Goal: Answer question/provide support

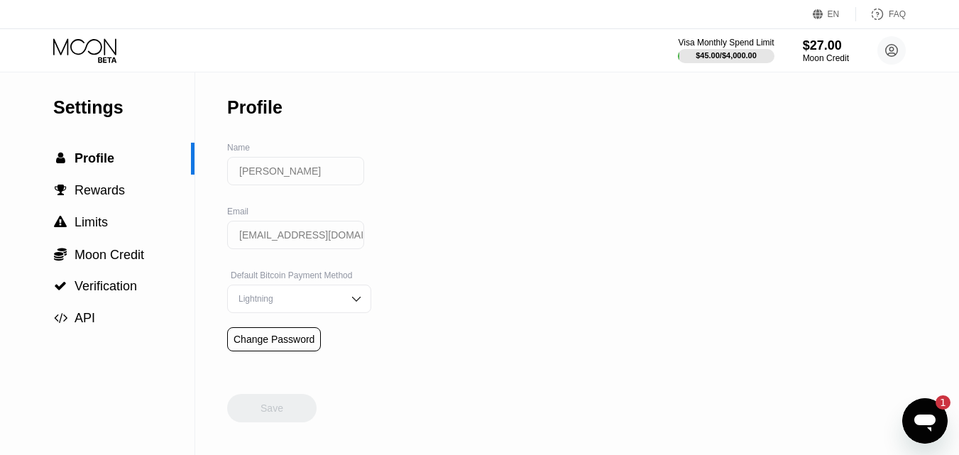
scroll to position [16, 0]
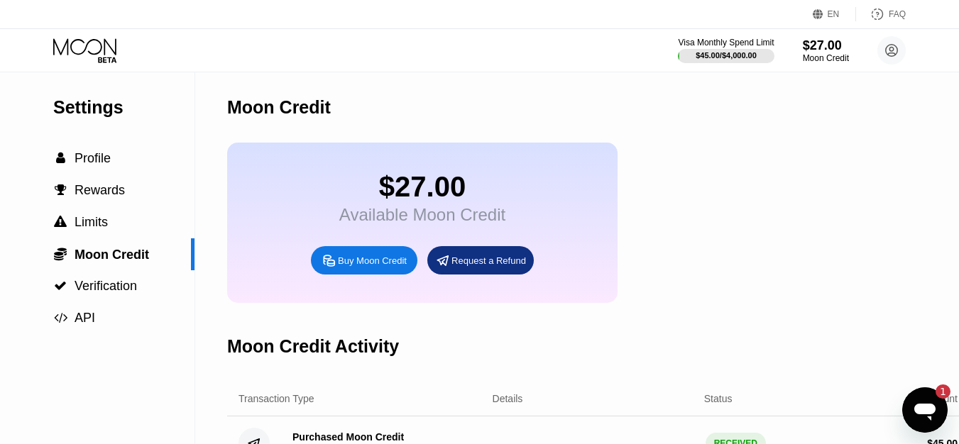
click at [414, 192] on div "$27.00" at bounding box center [422, 187] width 166 height 32
click at [736, 21] on div "EN Language Select an item Save FAQ" at bounding box center [479, 14] width 959 height 29
click at [808, 49] on div "$27.00" at bounding box center [826, 45] width 48 height 15
click at [725, 52] on div "$45.00 / $4,000.00" at bounding box center [726, 55] width 62 height 9
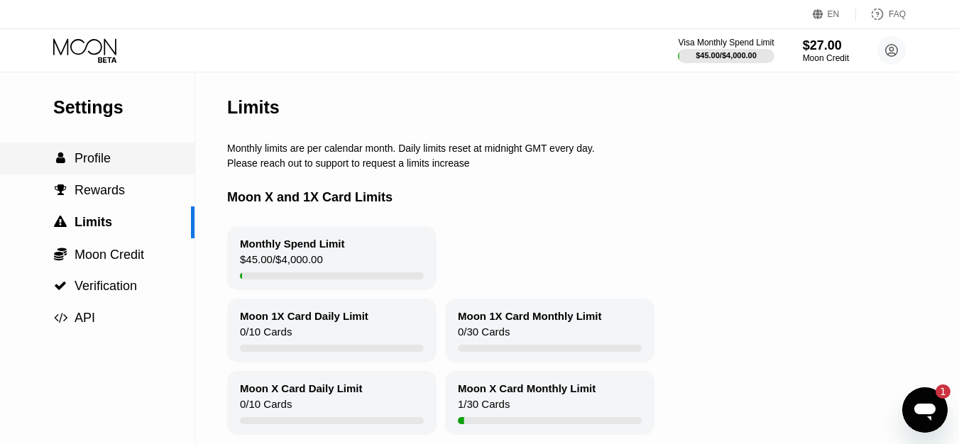
click at [100, 155] on span "Profile" at bounding box center [93, 158] width 36 height 14
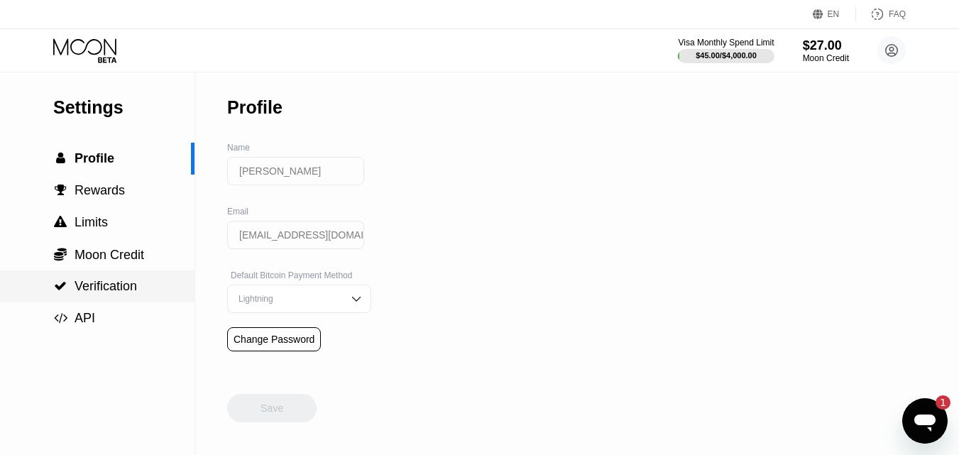
click at [95, 293] on span "Verification" at bounding box center [106, 286] width 62 height 14
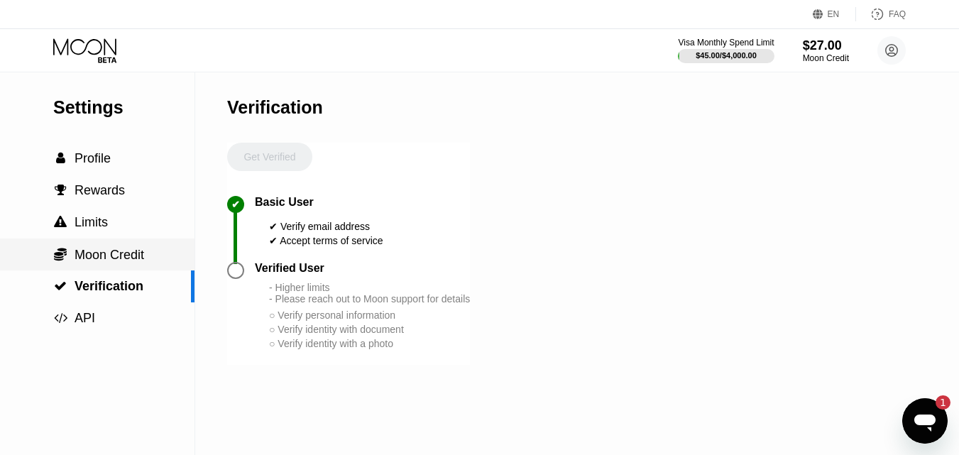
click at [97, 254] on span "Moon Credit" at bounding box center [110, 255] width 70 height 14
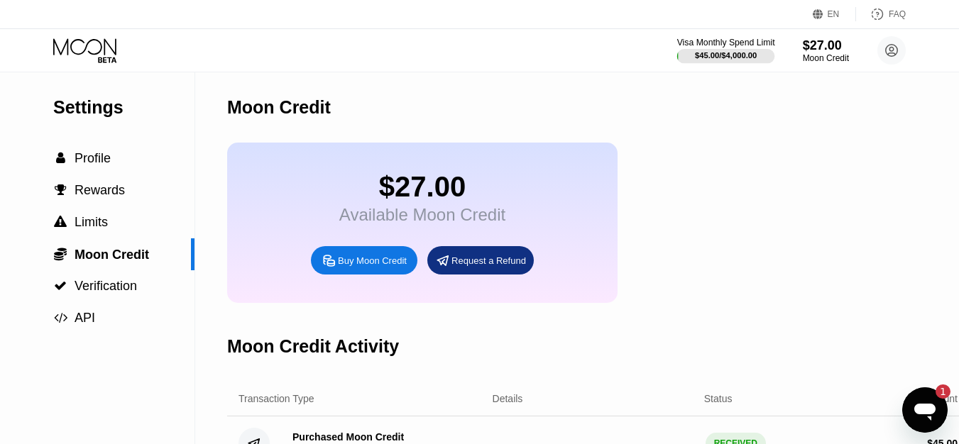
click at [702, 55] on div "$45.00 / $4,000.00" at bounding box center [726, 55] width 62 height 9
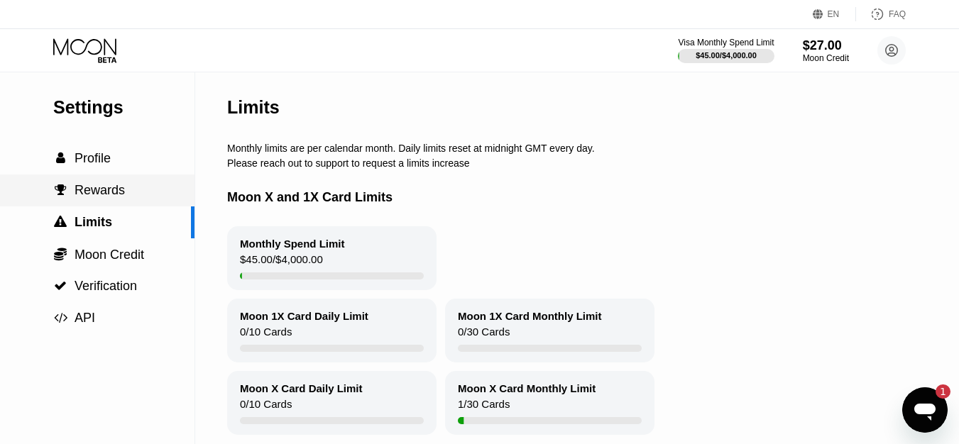
scroll to position [71, 0]
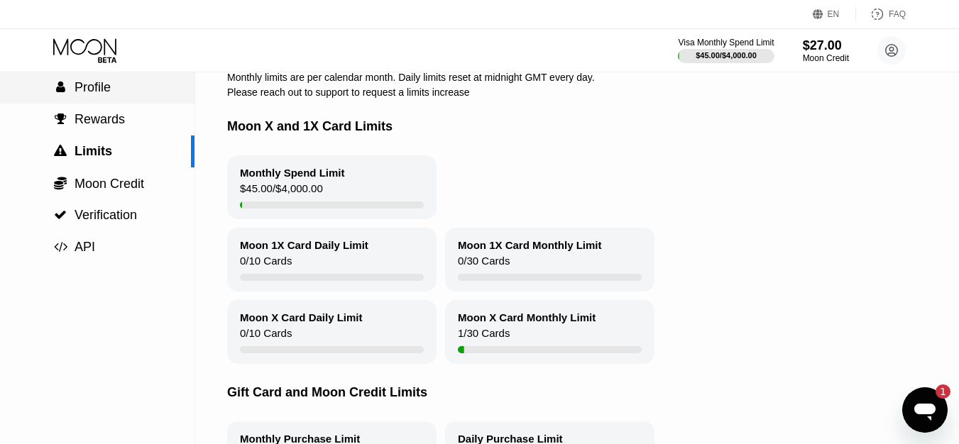
click at [88, 92] on span "Profile" at bounding box center [93, 87] width 36 height 14
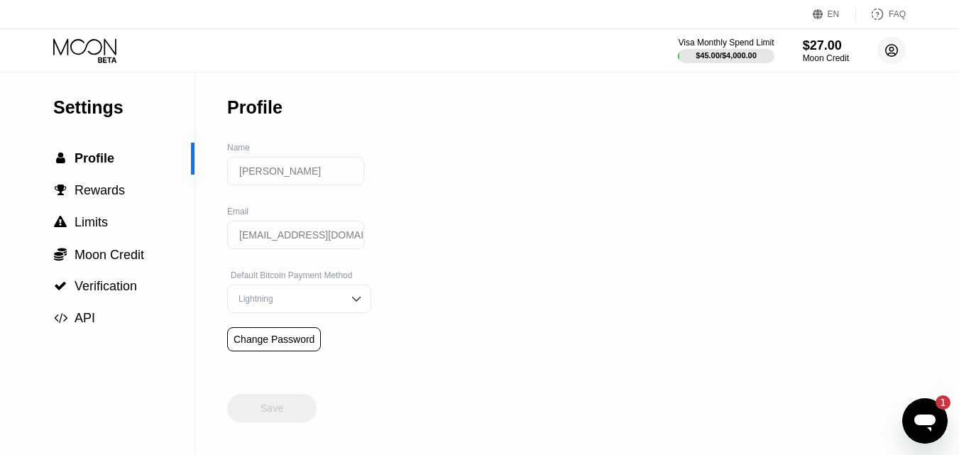
click at [890, 54] on circle at bounding box center [892, 50] width 28 height 28
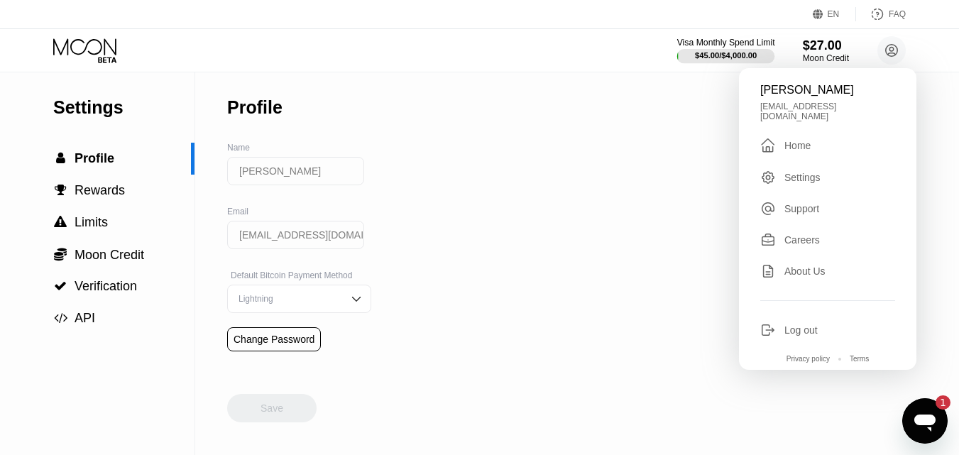
click at [740, 45] on div "Visa Monthly Spend Limit" at bounding box center [726, 43] width 98 height 10
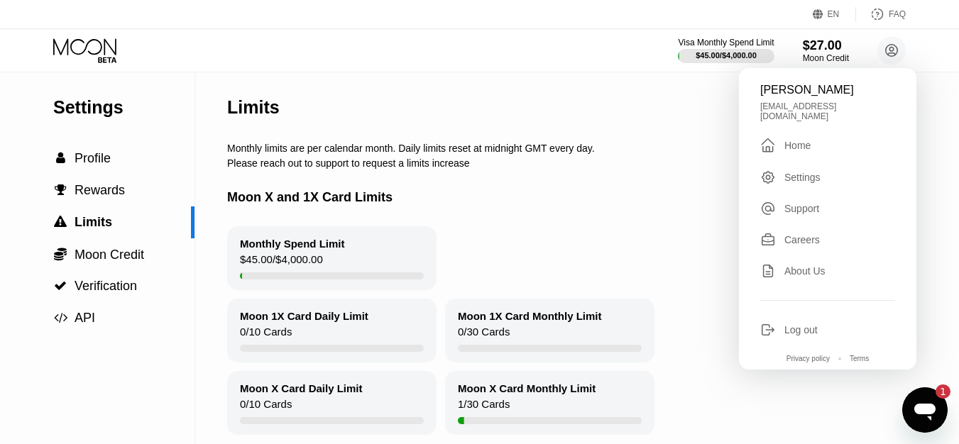
drag, startPoint x: 298, startPoint y: 274, endPoint x: 198, endPoint y: 273, distance: 100.1
click at [298, 273] on div "$45.00 / $4,000.00" at bounding box center [281, 262] width 83 height 19
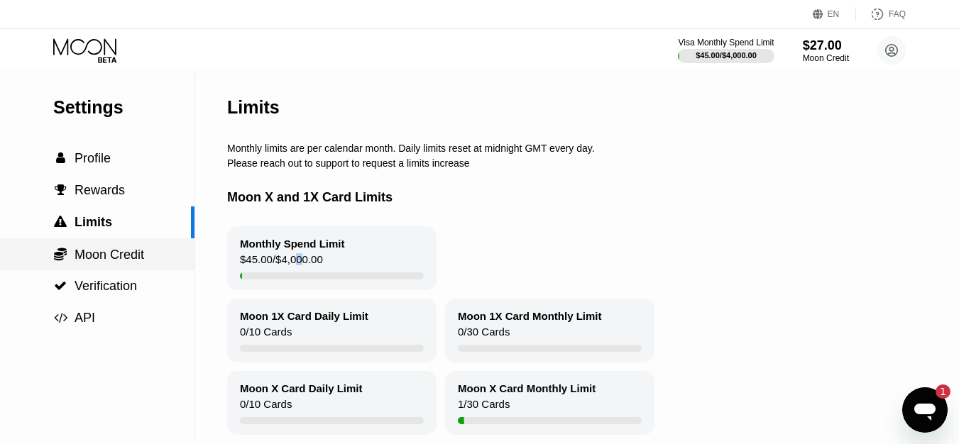
click at [118, 249] on div " Moon Credit" at bounding box center [97, 255] width 195 height 32
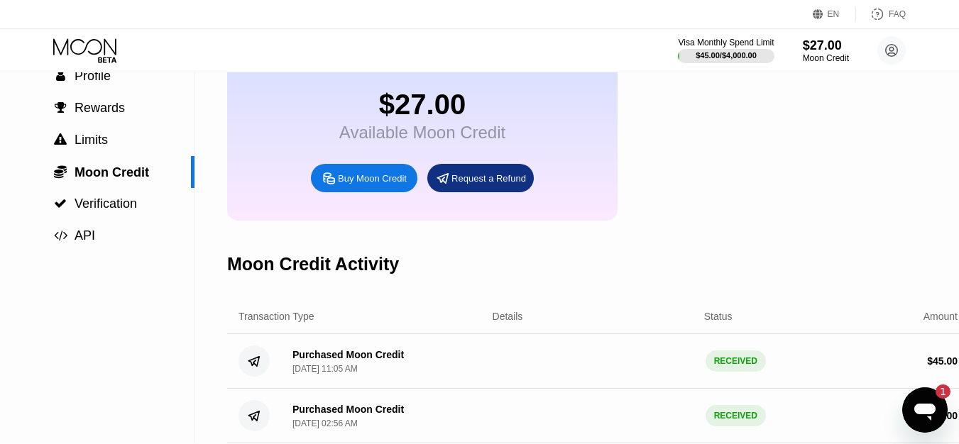
scroll to position [71, 0]
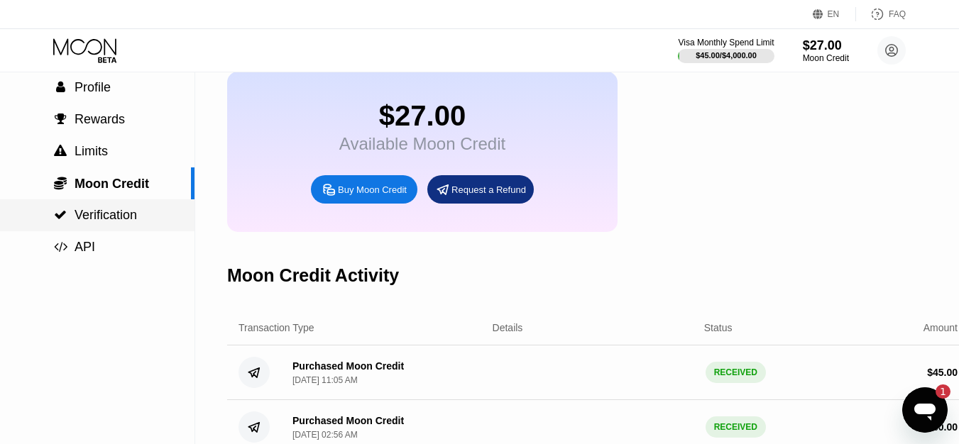
click at [146, 222] on div " Verification" at bounding box center [97, 215] width 195 height 15
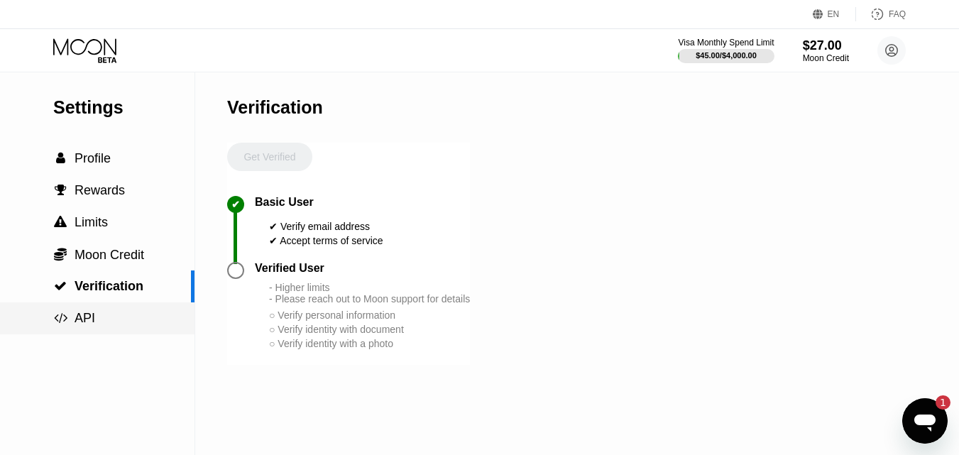
click at [67, 324] on div " API" at bounding box center [74, 318] width 42 height 15
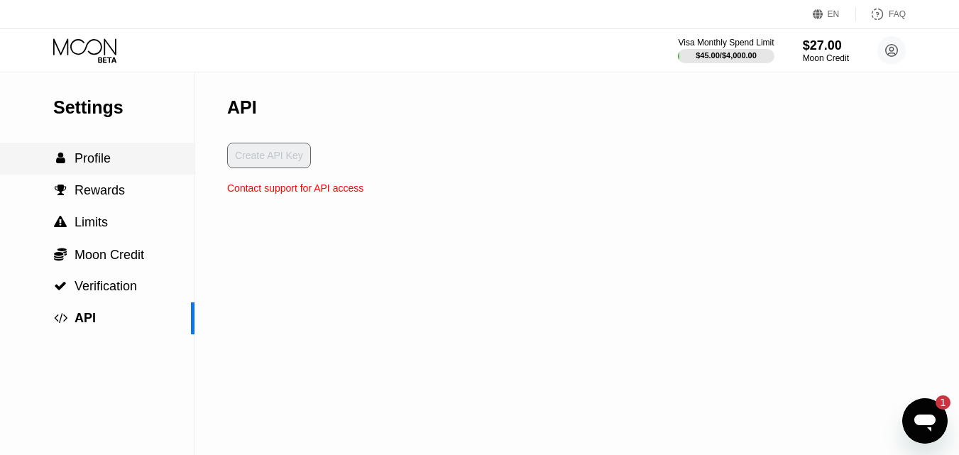
click at [97, 156] on span "Profile" at bounding box center [93, 158] width 36 height 14
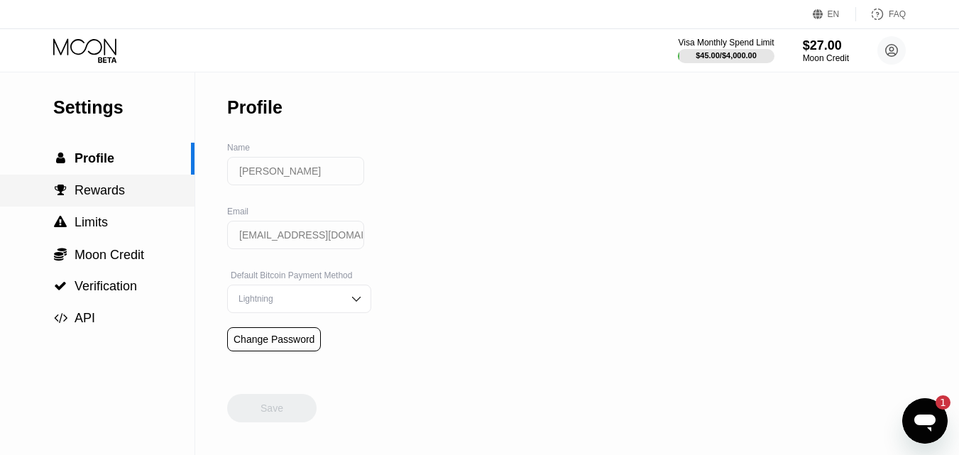
click at [98, 196] on span "Rewards" at bounding box center [100, 190] width 50 height 14
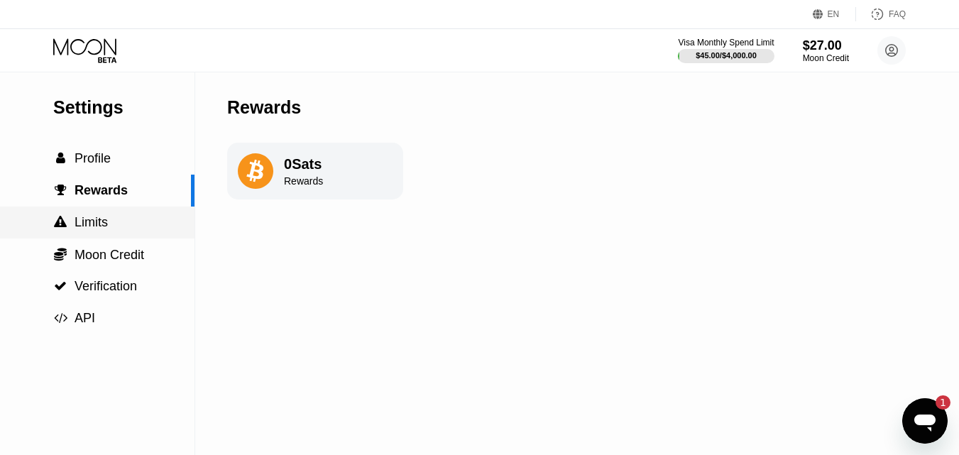
click at [103, 224] on span "Limits" at bounding box center [91, 222] width 33 height 14
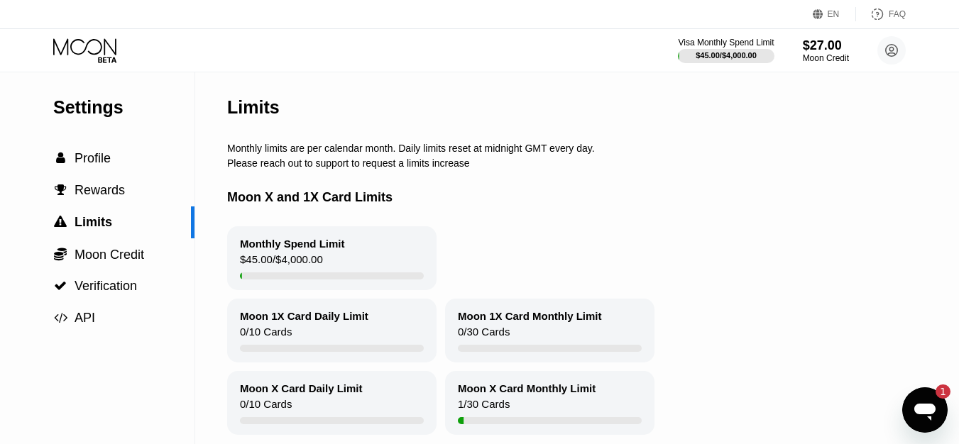
click at [279, 265] on div "$45.00 / $4,000.00" at bounding box center [281, 262] width 83 height 19
click at [740, 53] on div "$45.00 / $4,000.00" at bounding box center [726, 55] width 62 height 9
click at [702, 51] on div "$45.00 / $4,000.00" at bounding box center [726, 55] width 62 height 9
click at [829, 51] on div "$27.00" at bounding box center [826, 45] width 48 height 15
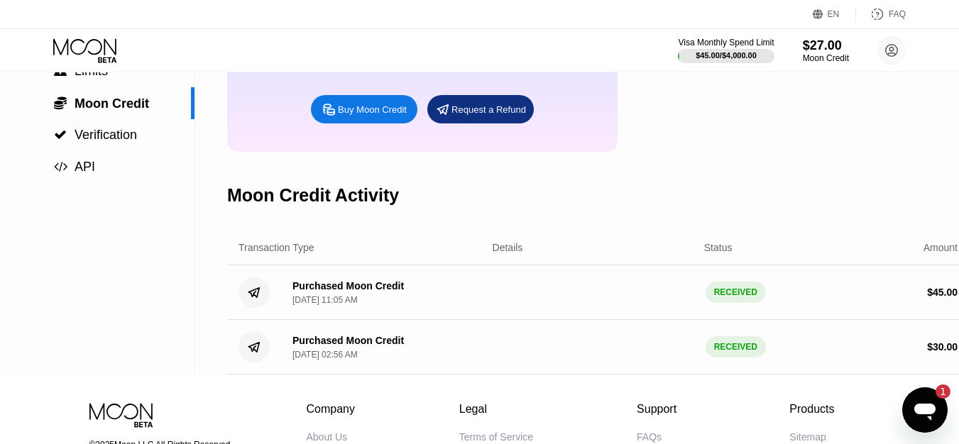
scroll to position [71, 0]
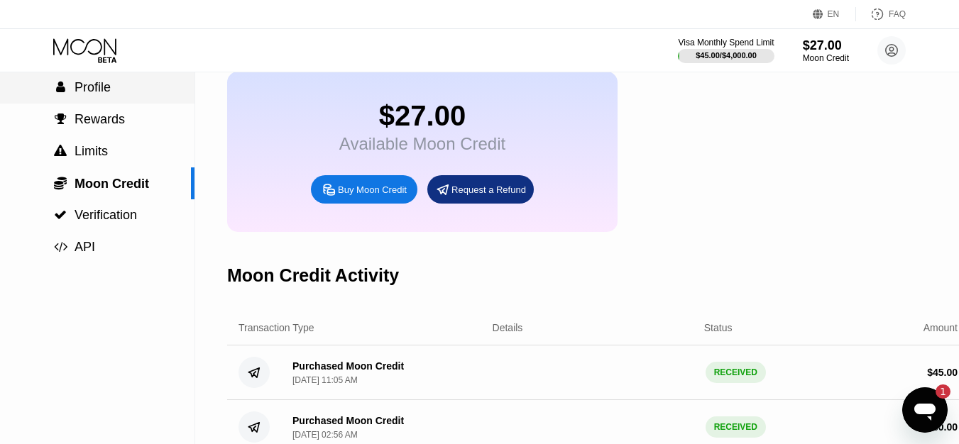
click at [80, 94] on span "Profile" at bounding box center [93, 87] width 36 height 14
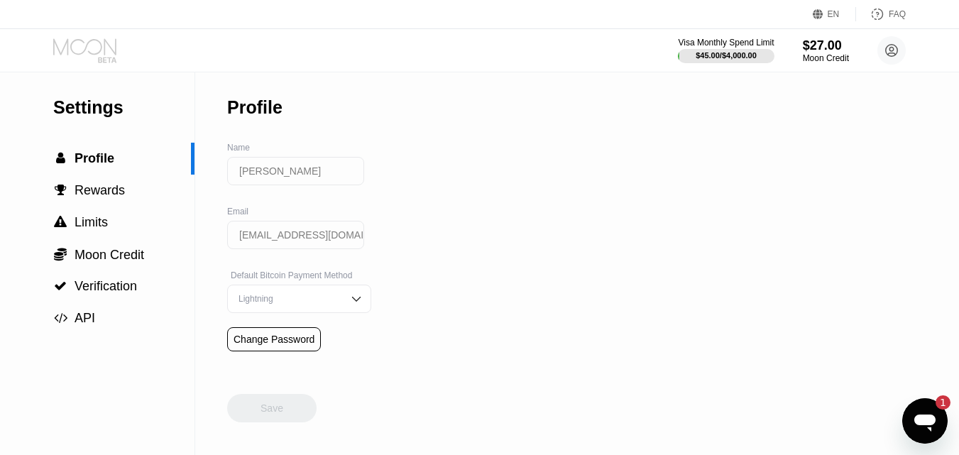
click at [96, 49] on icon at bounding box center [86, 50] width 66 height 25
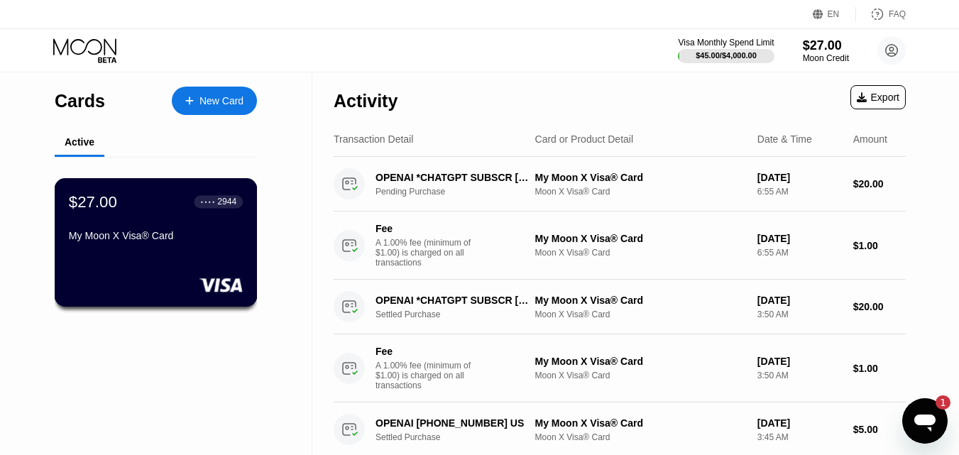
click at [171, 259] on div "$27.00 ● ● ● ● 2944 My Moon X Visa® Card" at bounding box center [156, 242] width 203 height 129
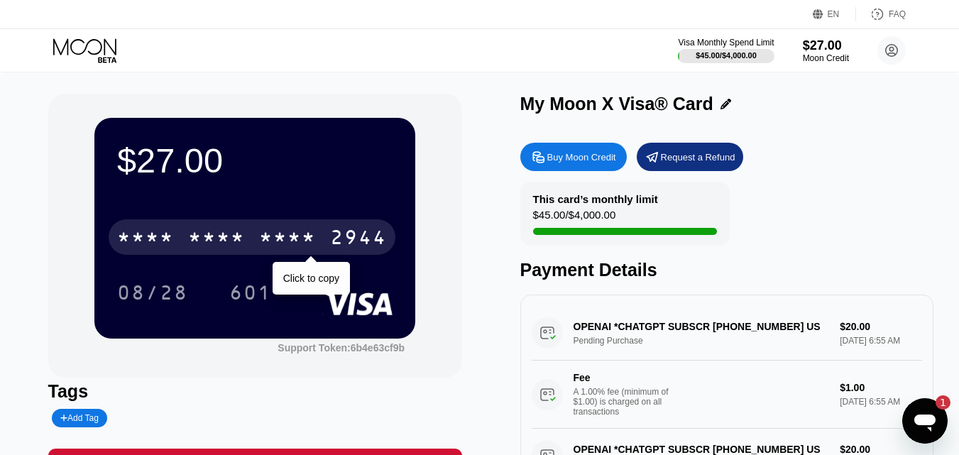
click at [249, 235] on div "* * * * * * * * * * * * 2944" at bounding box center [252, 237] width 287 height 36
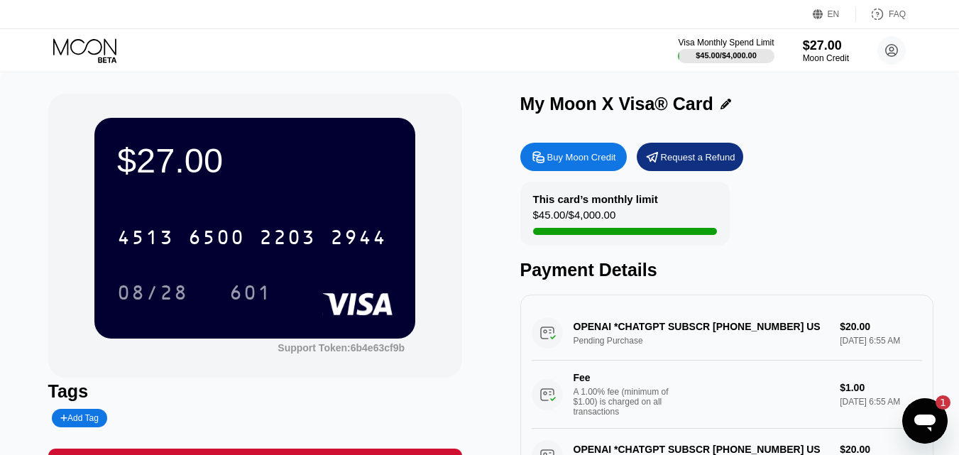
click at [924, 411] on icon "Open messaging window, 1 unread message" at bounding box center [925, 421] width 26 height 26
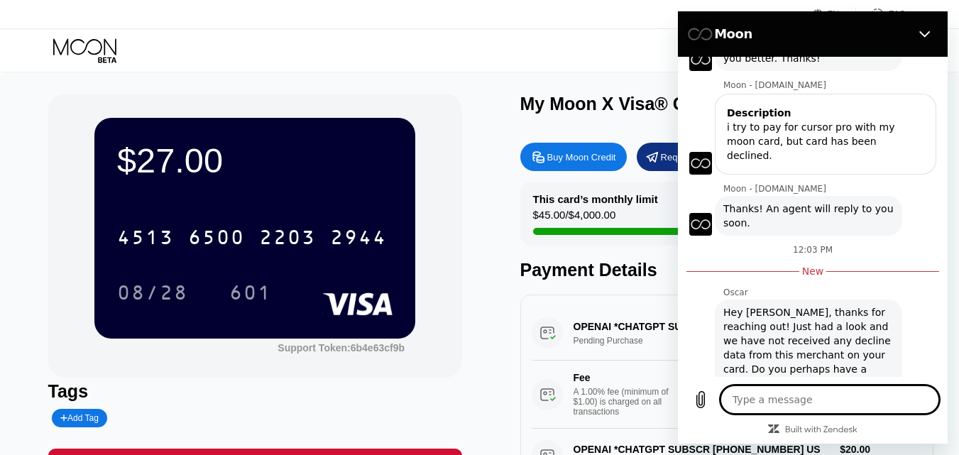
scroll to position [591, 0]
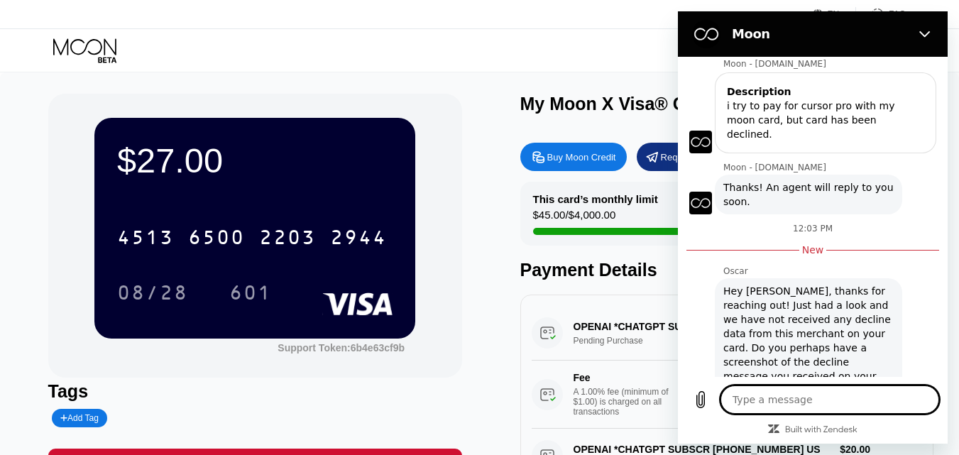
type textarea "x"
type textarea "h"
type textarea "x"
type textarea "he"
type textarea "x"
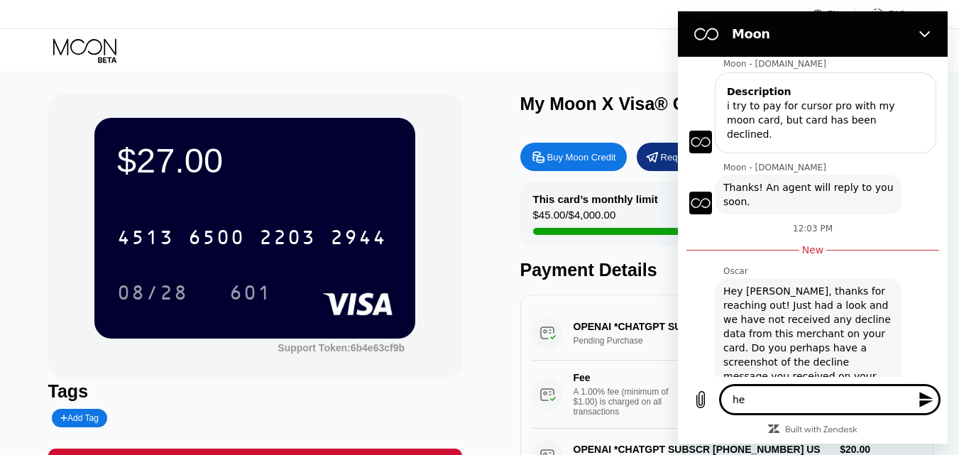
type textarea "hel"
type textarea "x"
type textarea "hell"
type textarea "x"
type textarea "hello"
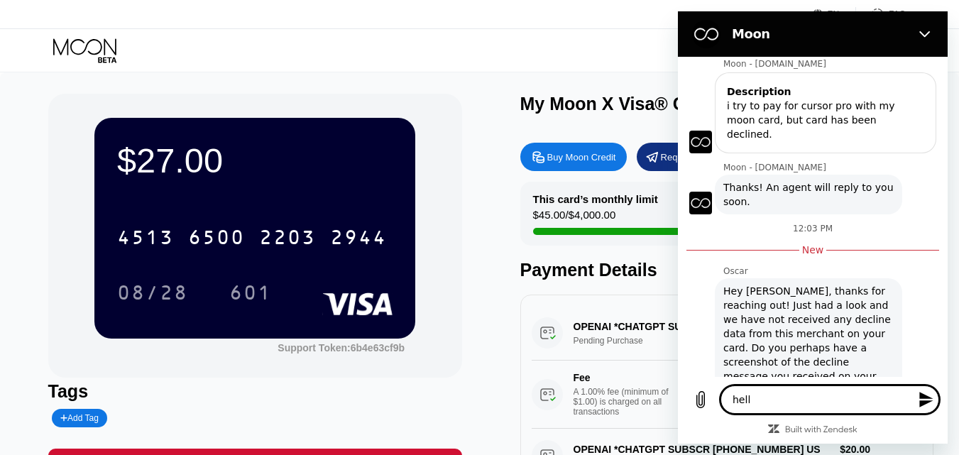
type textarea "x"
type textarea "hello!"
type textarea "x"
type textarea "hello!"
type textarea "x"
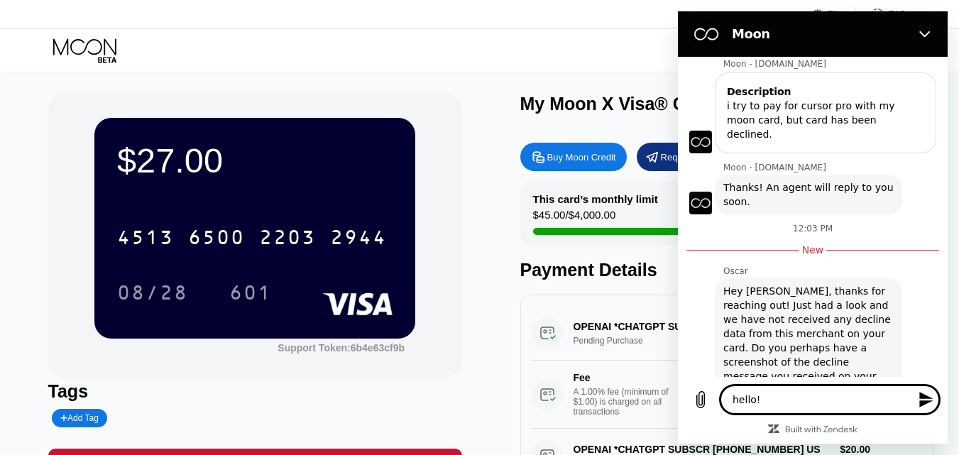
type textarea "hello! i"
type textarea "x"
type textarea "hello! i"
type textarea "x"
type textarea "hello! i d"
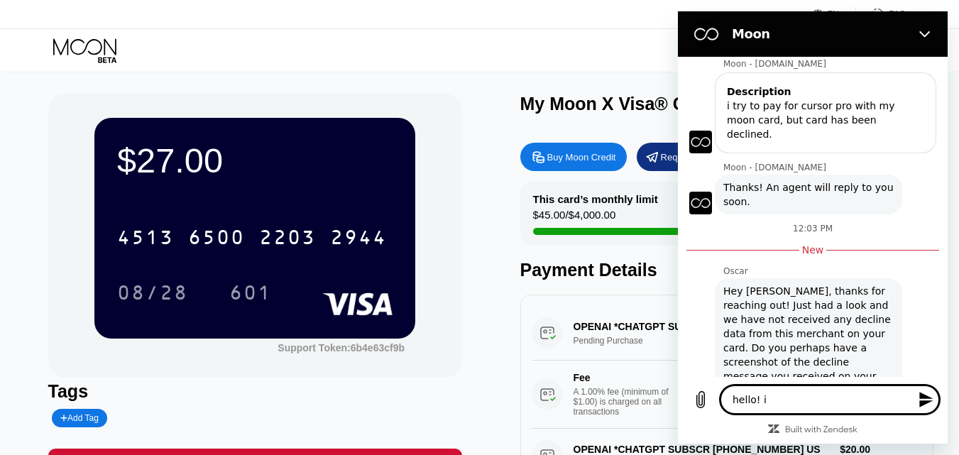
type textarea "x"
type textarea "hello! i de"
type textarea "x"
type textarea "hello! i del"
type textarea "x"
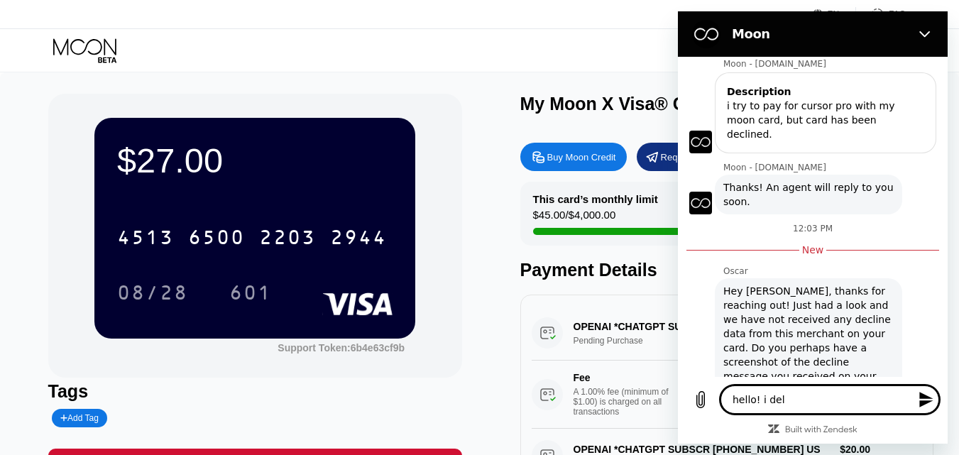
type textarea "hello! i dele"
type textarea "x"
type textarea "hello! i del"
type textarea "x"
type textarea "hello! i de"
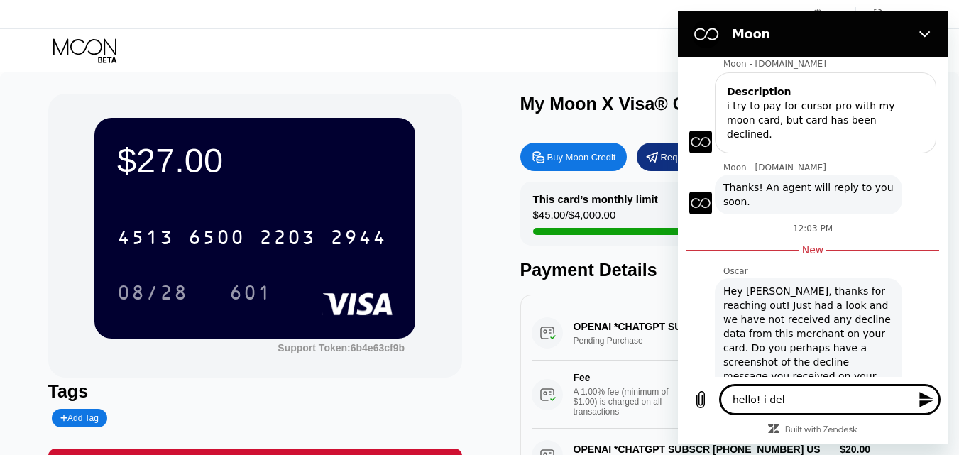
type textarea "x"
type textarea "hello! i d"
type textarea "x"
type textarea "hello! i"
type textarea "x"
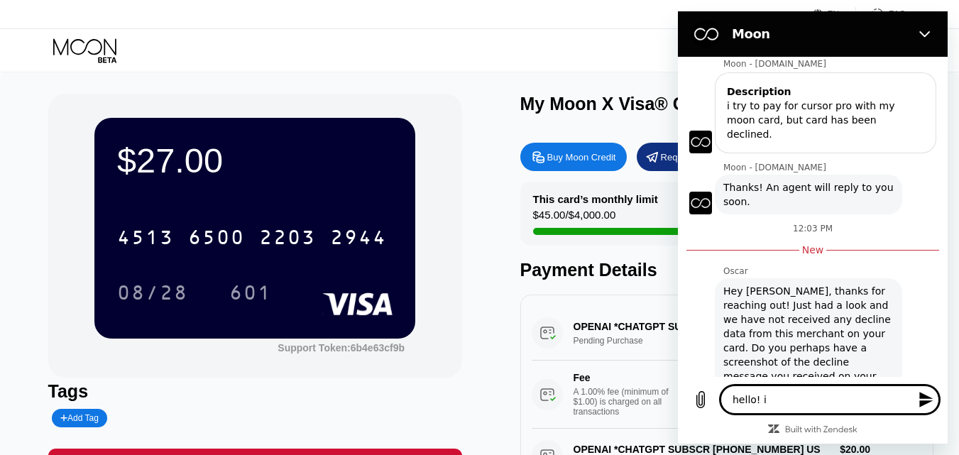
type textarea "hello! i d"
type textarea "x"
type textarea "hello! i de"
type textarea "x"
type textarea "hello! i del"
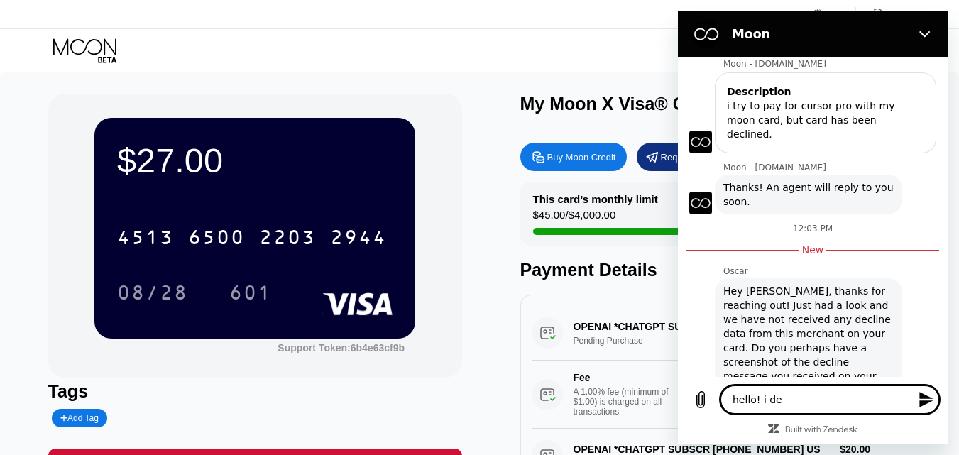
type textarea "x"
type textarea "hello! i dele"
type textarea "x"
type textarea "hello! i delet"
type textarea "x"
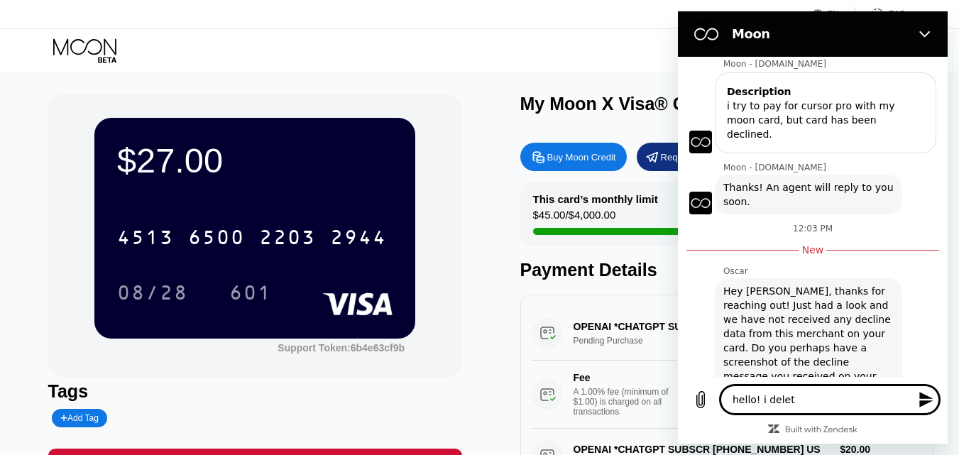
type textarea "hello! i delete"
type textarea "x"
type textarea "hello! i deleted"
type textarea "x"
type textarea "hello! i deleted"
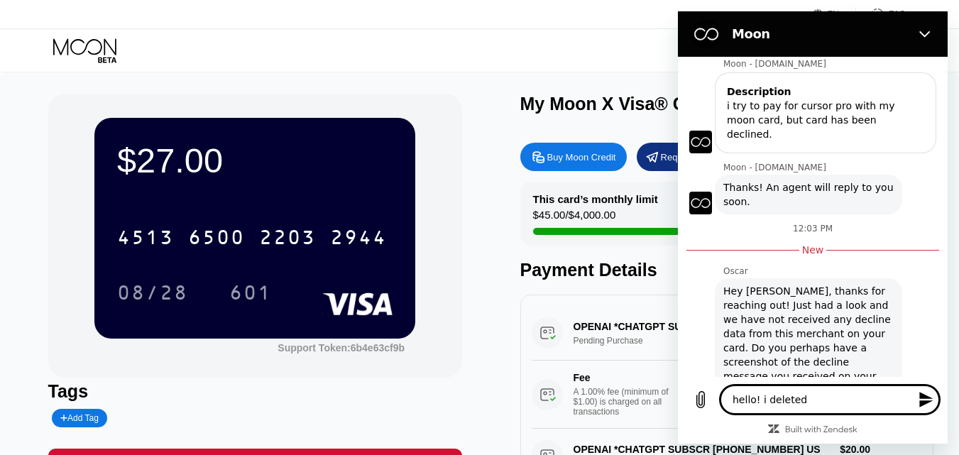
type textarea "x"
type textarea "hello! i deleted f"
type textarea "x"
type textarea "hello! i deleted fr"
type textarea "x"
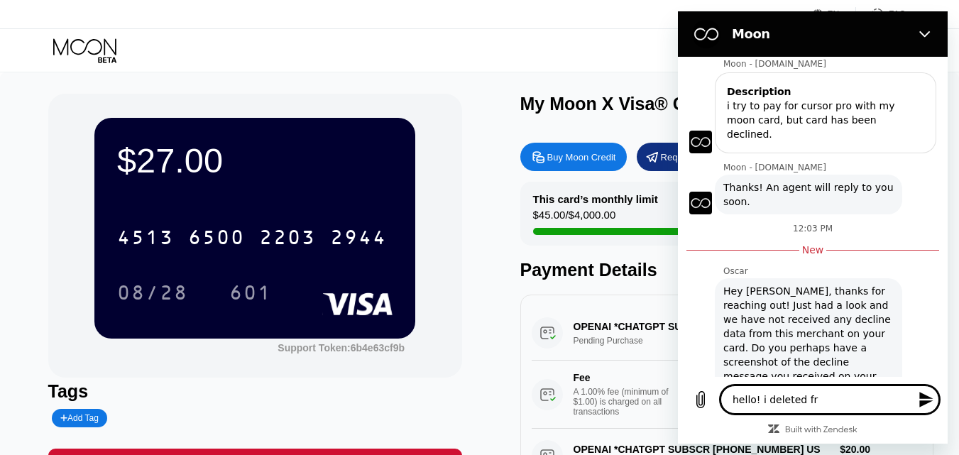
type textarea "hello! i deleted frm"
type textarea "x"
type textarea "hello! i deleted fr"
type textarea "x"
type textarea "hello! i deleted fro"
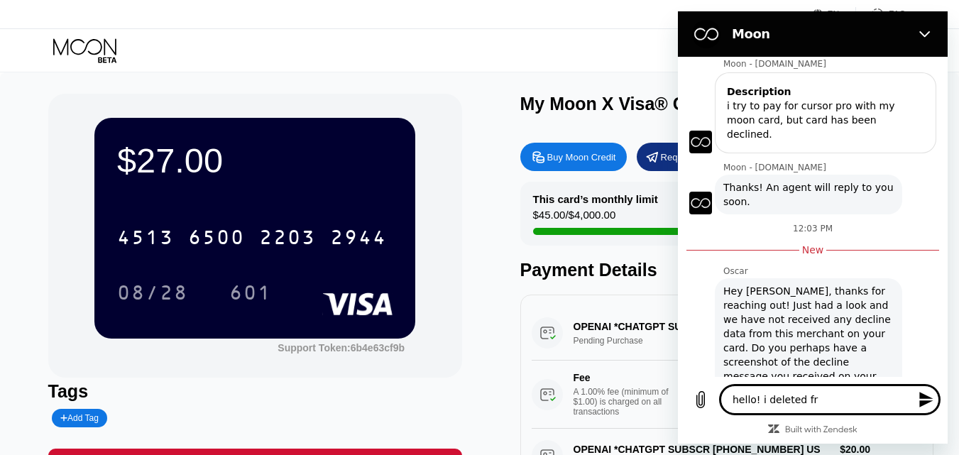
type textarea "x"
type textarea "hello! i deleted from"
type textarea "x"
type textarea "hello! i deleted from"
type textarea "x"
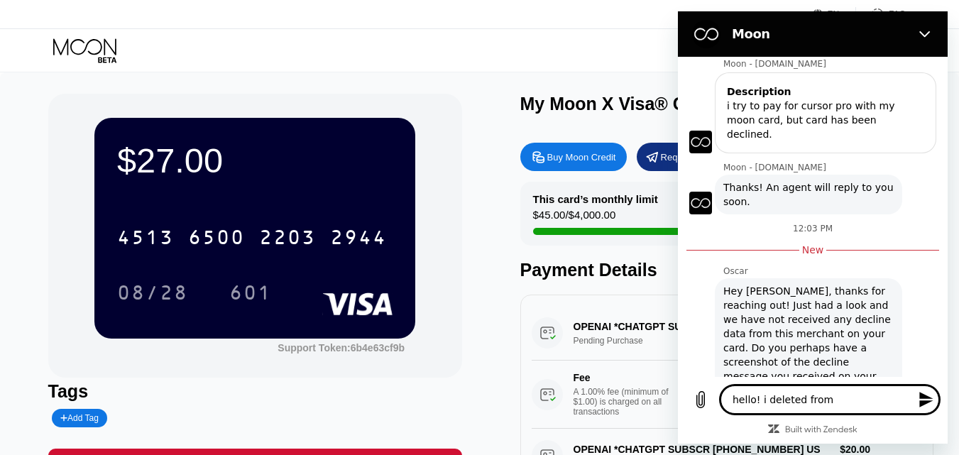
type textarea "hello! i deleted from s"
type textarea "x"
type textarea "hello! i deleted from sc"
type textarea "x"
type textarea "hello! i deleted from scr"
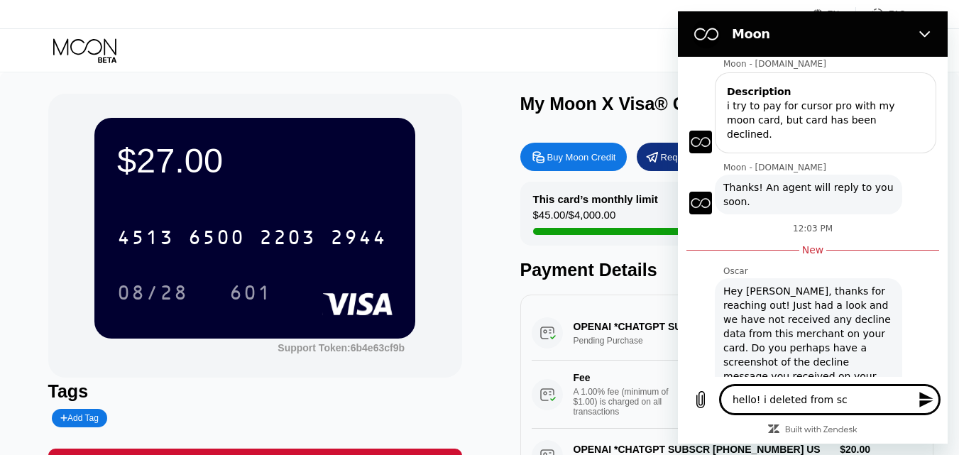
type textarea "x"
type textarea "hello! i deleted from scre"
type textarea "x"
type textarea "hello! i deleted from scree"
type textarea "x"
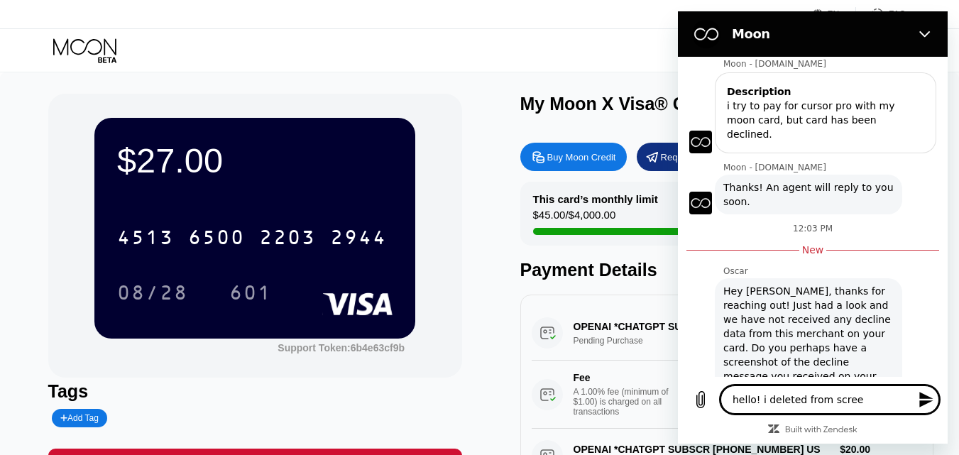
type textarea "hello! i deleted from screen"
type textarea "x"
type textarea "hello! i deleted from screen"
type textarea "x"
drag, startPoint x: 875, startPoint y: 395, endPoint x: 888, endPoint y: 410, distance: 20.1
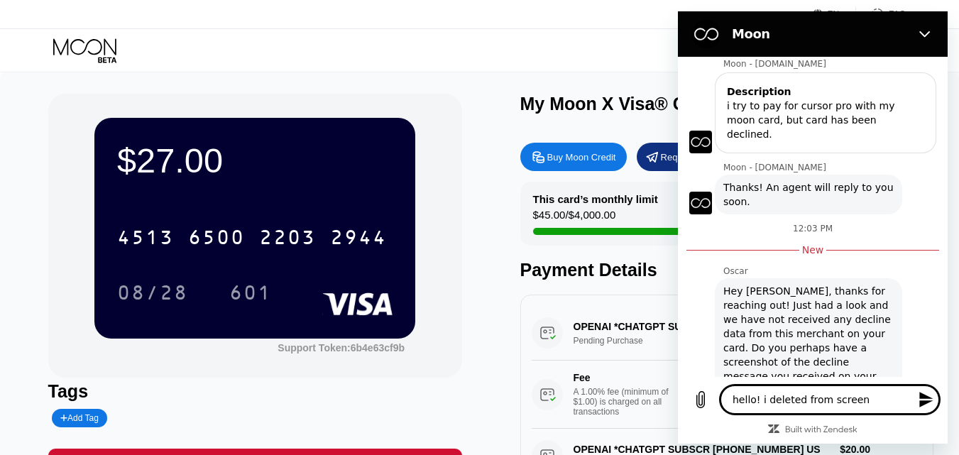
click at [888, 410] on textarea "hello! i deleted from screen" at bounding box center [830, 400] width 219 height 28
type textarea "hello! i deleted from screen"
type textarea "x"
type textarea "hello! i deleted from screen c"
type textarea "x"
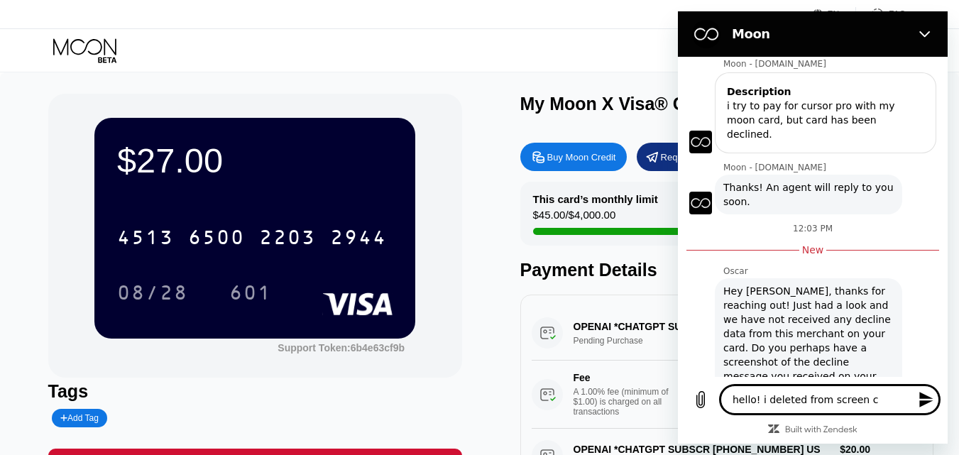
type textarea "hello! i deleted from screen cv"
type textarea "x"
type textarea "hello! i deleted from screen cvc"
type textarea "x"
type textarea "hello! i deleted from screen cvc"
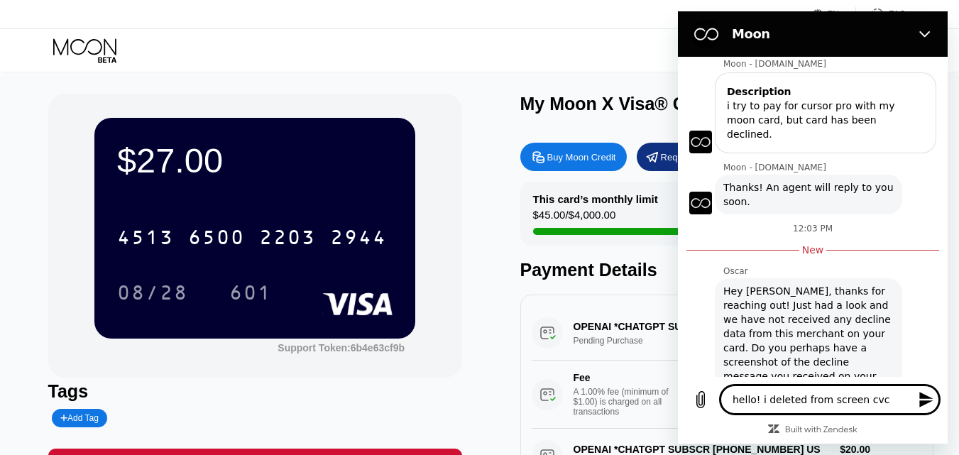
type textarea "x"
click at [821, 400] on textarea "hello! i deleted from screen cvc" at bounding box center [830, 400] width 219 height 28
type textarea "hello! i deleted fro screen cvc"
type textarea "x"
type textarea "hello! i deleted fr screen cvc"
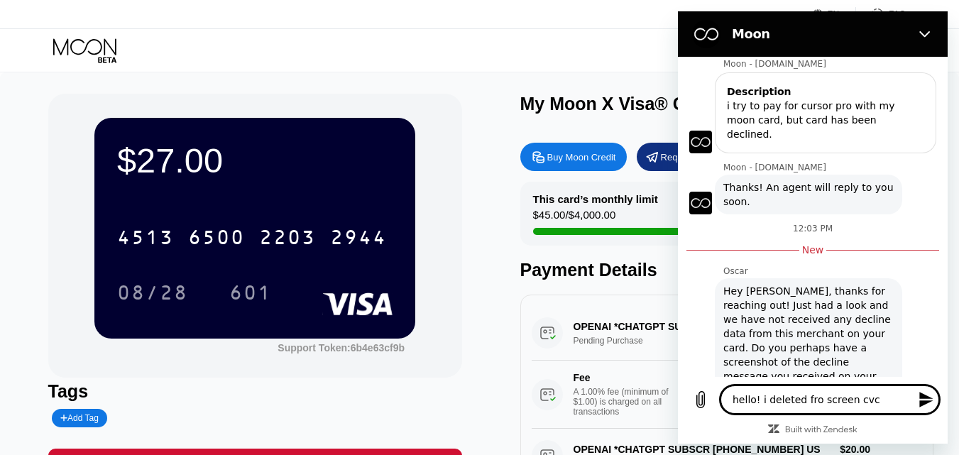
type textarea "x"
type textarea "hello! i deleted f screen cvc"
type textarea "x"
type textarea "hello! i deleted fo screen cvc"
type textarea "x"
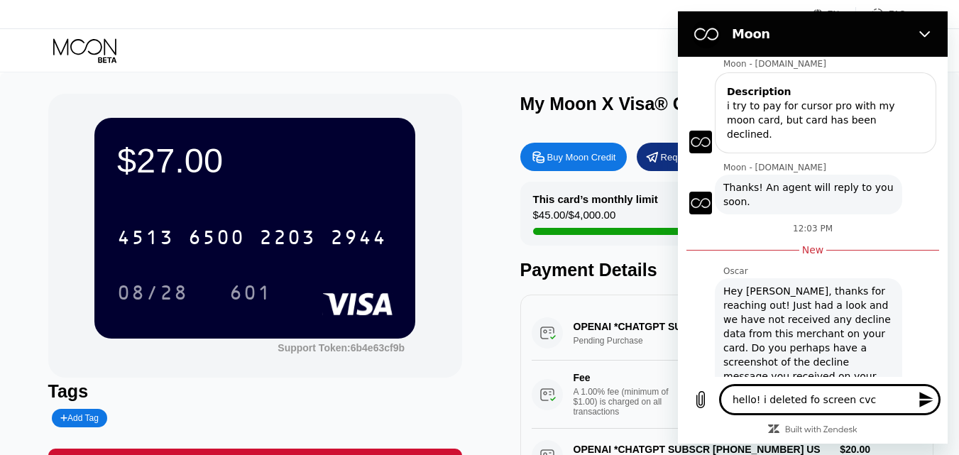
type textarea "hello! i deleted for screen cvc"
type textarea "x"
click at [872, 403] on textarea "hello! i deleted for screen cvc" at bounding box center [830, 400] width 219 height 28
type textarea "hello! i deleted for screen cvc a"
type textarea "x"
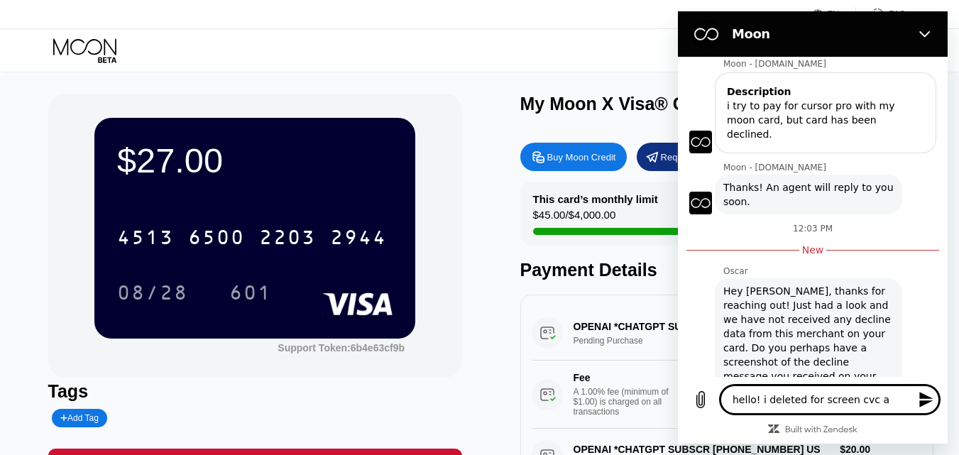
type textarea "hello! i deleted for screen cvc an"
type textarea "x"
type textarea "hello! i deleted for screen cvc and"
type textarea "x"
type textarea "hello! i deleted for screen cvc and"
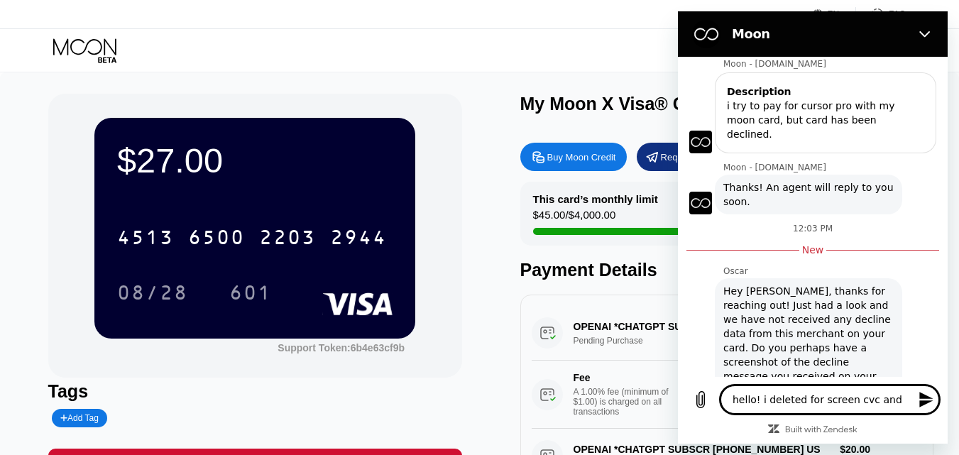
type textarea "x"
type textarea "hello! i deleted for screen cvc and"
type textarea "x"
type textarea "hello! i deleted for screen cvc and M"
type textarea "x"
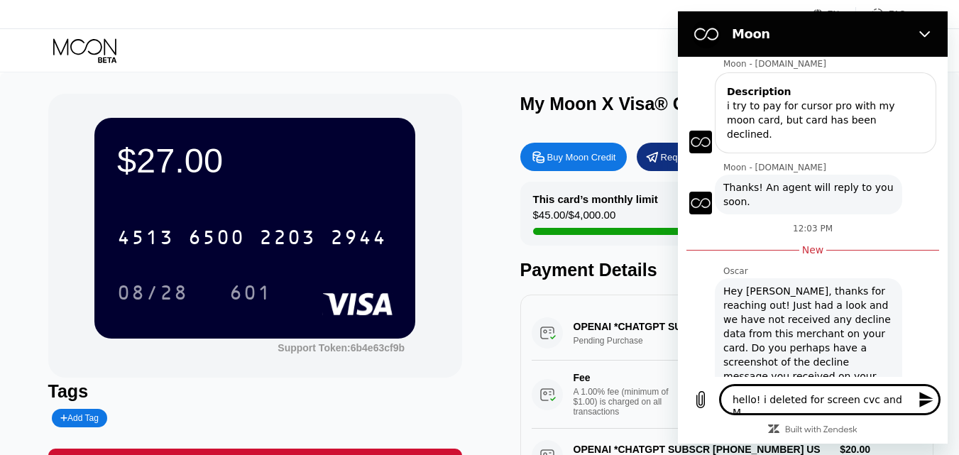
type textarea "hello! i deleted for screen cvc and MM"
type textarea "x"
type textarea "hello! i deleted for screen cvc and MM/"
type textarea "x"
type textarea "hello! i deleted for screen cvc and MM/Y"
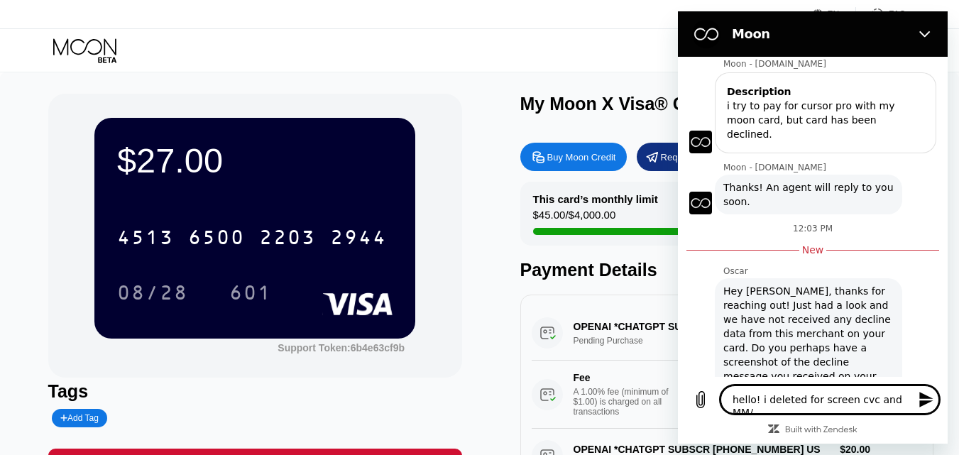
type textarea "x"
type textarea "hello! i deleted for screen cvc and MM/YY"
type textarea "x"
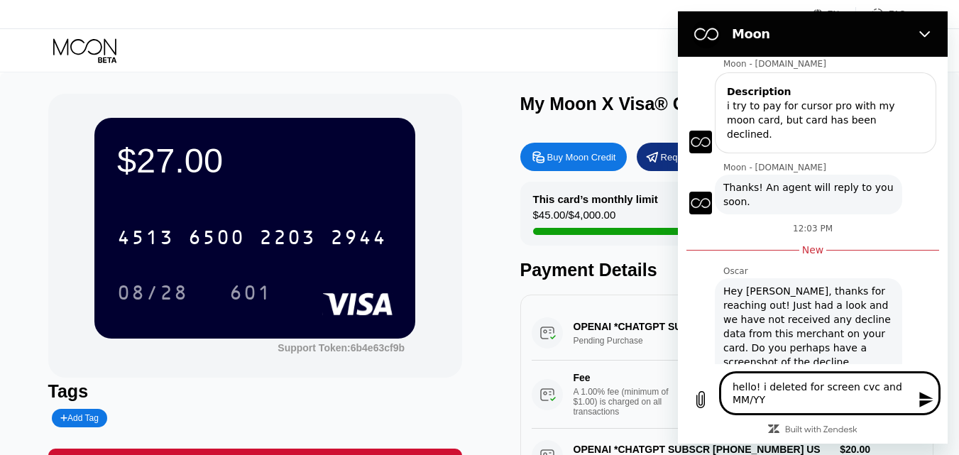
type textarea "hello! i deleted for screen cvc and MM/YY"
type textarea "x"
type textarea "hello! i deleted for screen cvc and MM/YY n"
type textarea "x"
type textarea "hello! i deleted for screen cvc and MM/YY no"
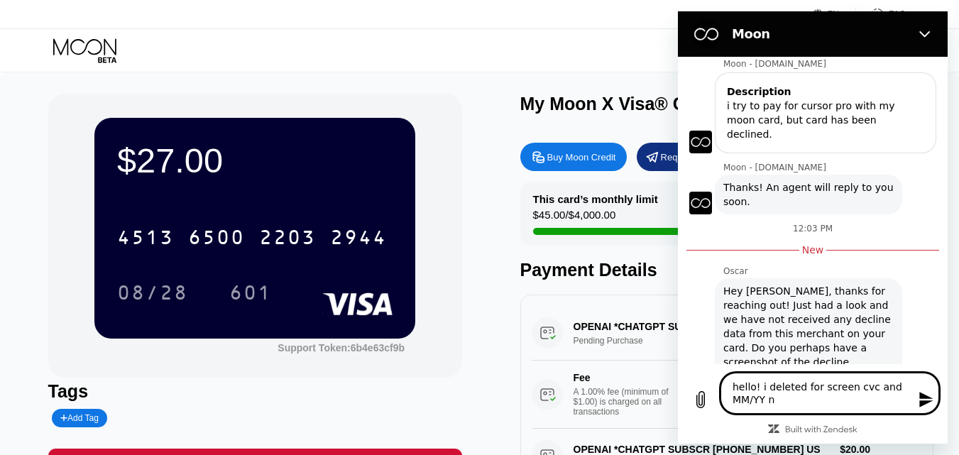
type textarea "x"
type textarea "hello! i deleted for screen cvc and MM/YY now"
type textarea "x"
type textarea "hello! i deleted for screen cvc and MM/YY now/"
type textarea "x"
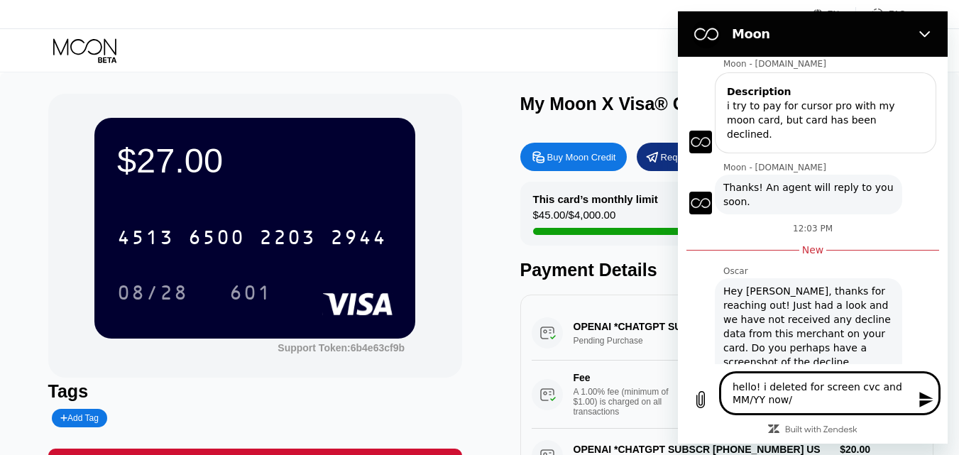
type textarea "hello! i deleted for screen cvc and MM/YY now/"
type textarea "x"
type textarea "hello! i deleted for screen cvc and MM/YY now/"
type textarea "x"
type textarea "hello! i deleted for screen cvc and MM/YY now"
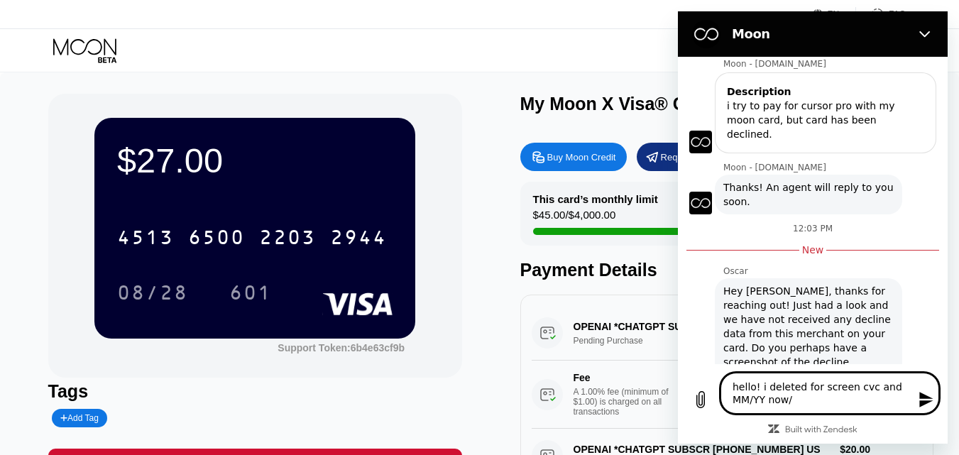
type textarea "x"
type textarea "hello! i deleted for screen cvc and MM/YY now."
type textarea "x"
type textarea "hello! i deleted for screen cvc and MM/YY now."
type textarea "x"
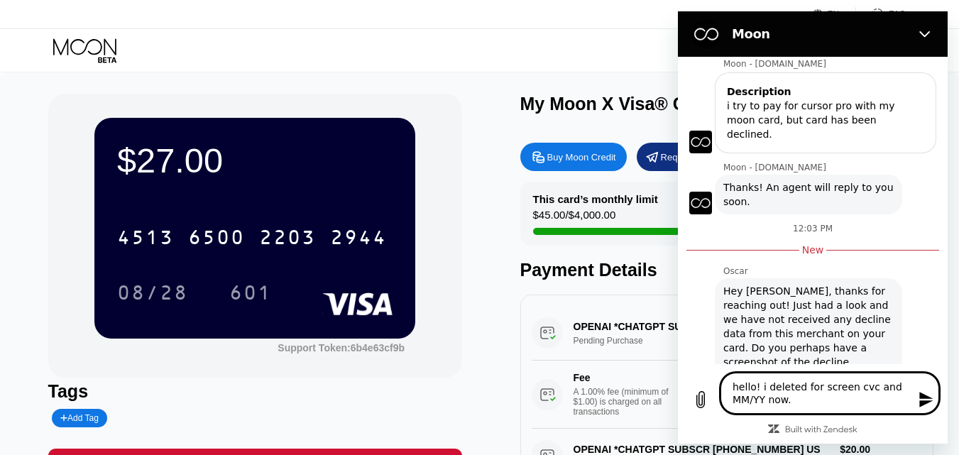
type textarea "hello! i deleted for screen cvc and MM/YY now."
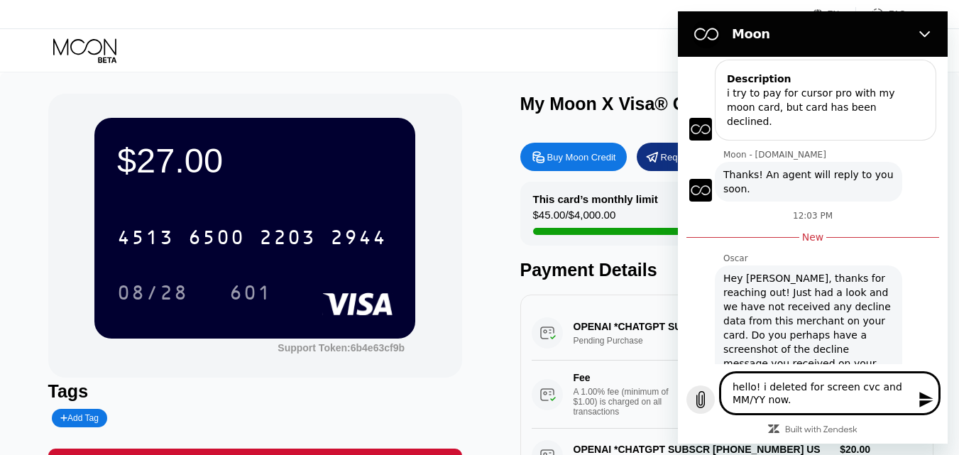
click at [695, 408] on button "Upload file" at bounding box center [701, 400] width 28 height 28
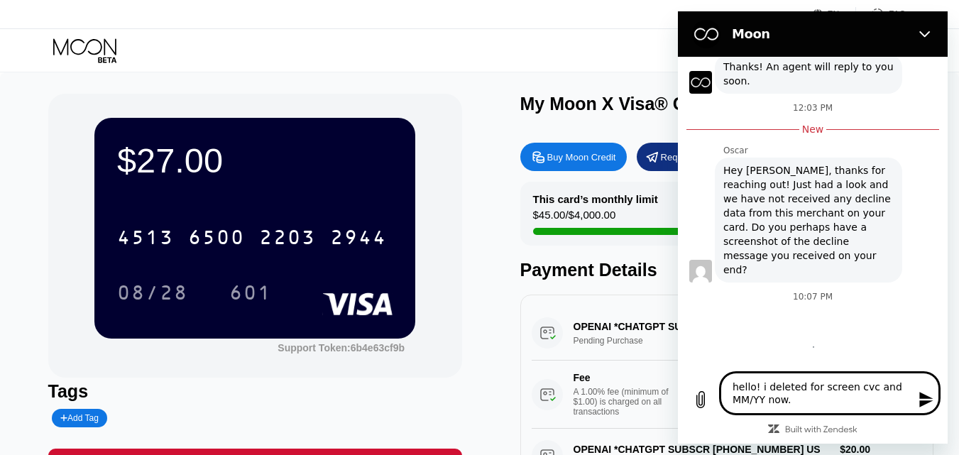
type textarea "x"
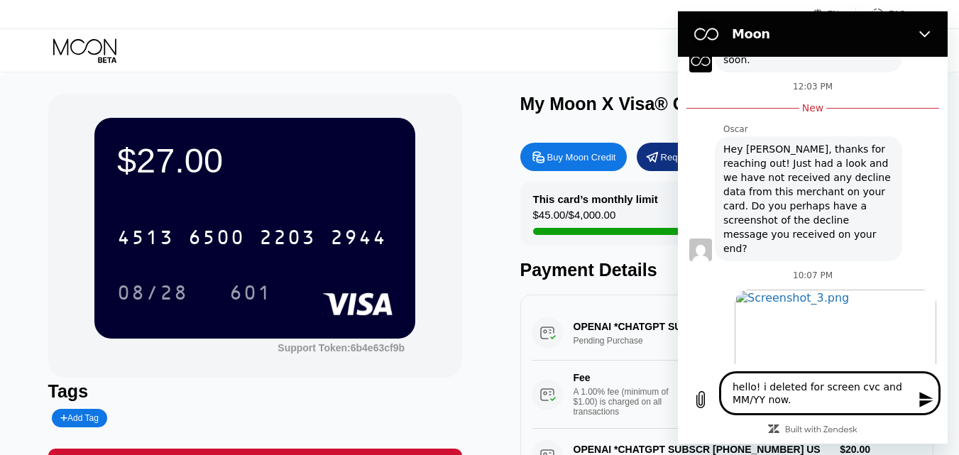
scroll to position [736, 0]
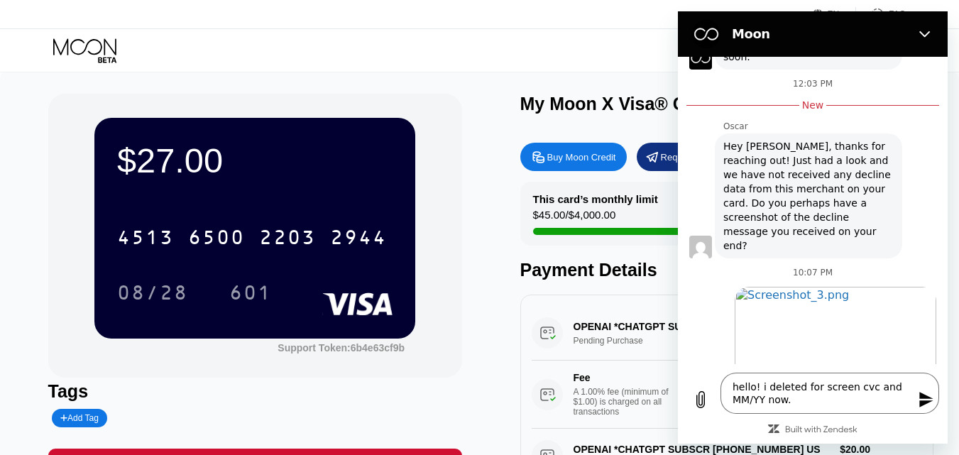
click at [923, 400] on icon "Send message" at bounding box center [926, 399] width 17 height 17
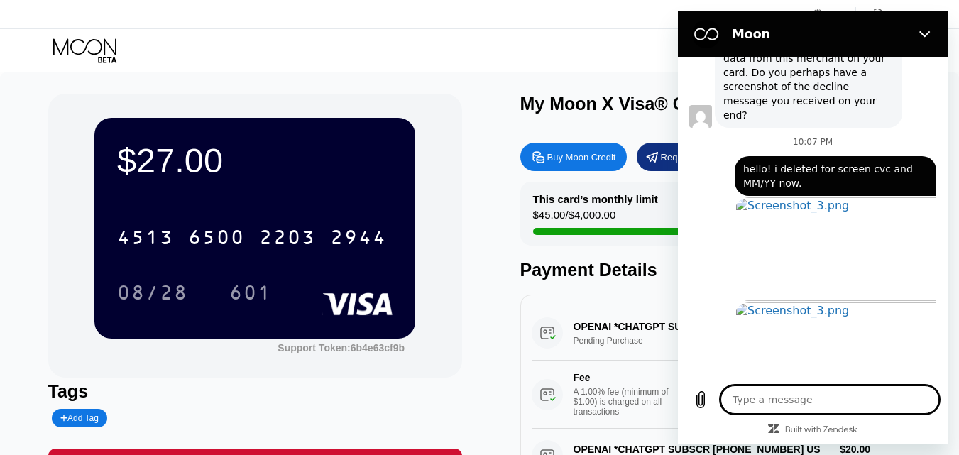
scroll to position [869, 0]
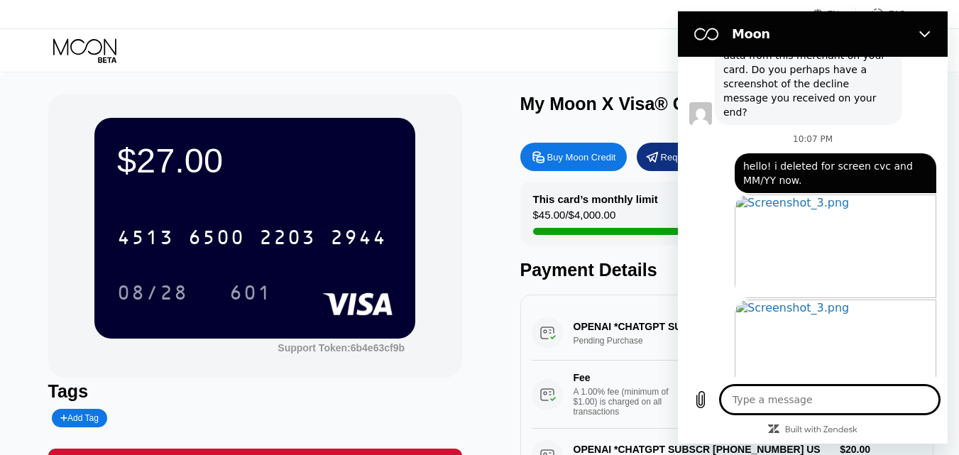
click at [496, 306] on div "$27.00 4513 6500 2203 2944 08/28 601 Support Token: 6b4e63cf9b Tags Add Tag Mar…" at bounding box center [479, 318] width 863 height 449
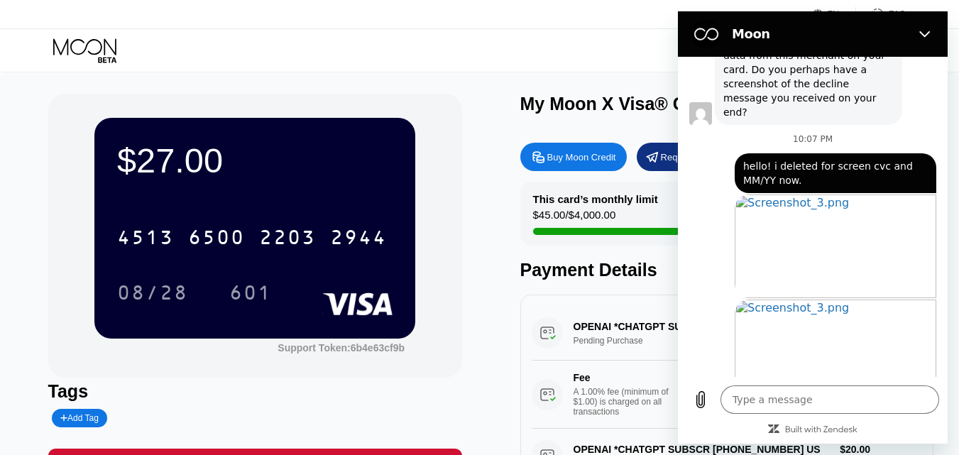
scroll to position [142, 0]
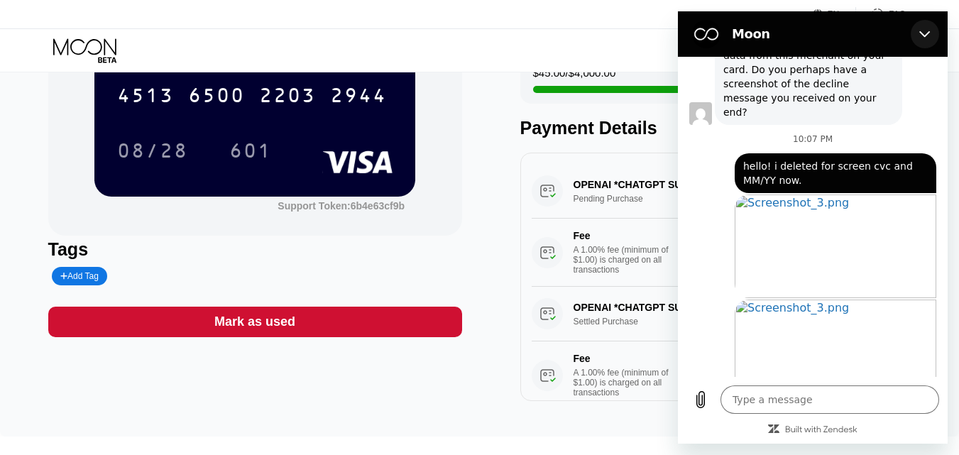
drag, startPoint x: 924, startPoint y: 29, endPoint x: 1602, endPoint y: 43, distance: 678.2
click at [924, 29] on icon "Close" at bounding box center [924, 33] width 11 height 11
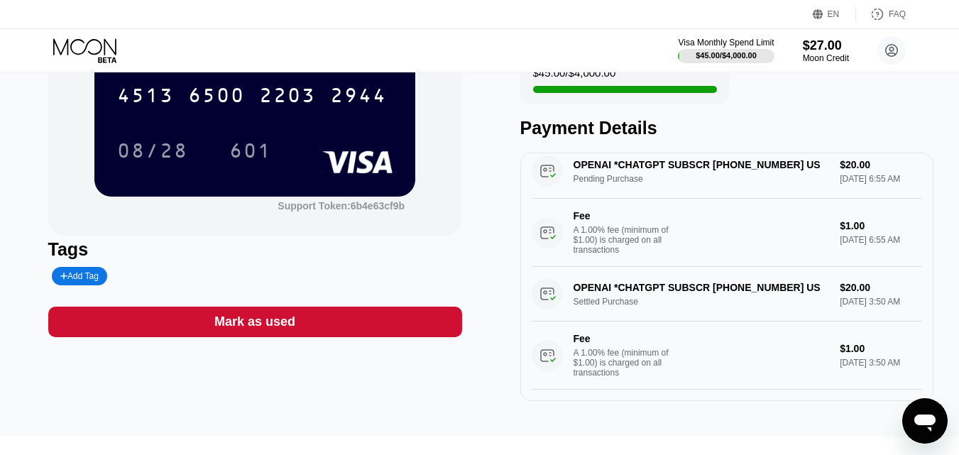
scroll to position [0, 0]
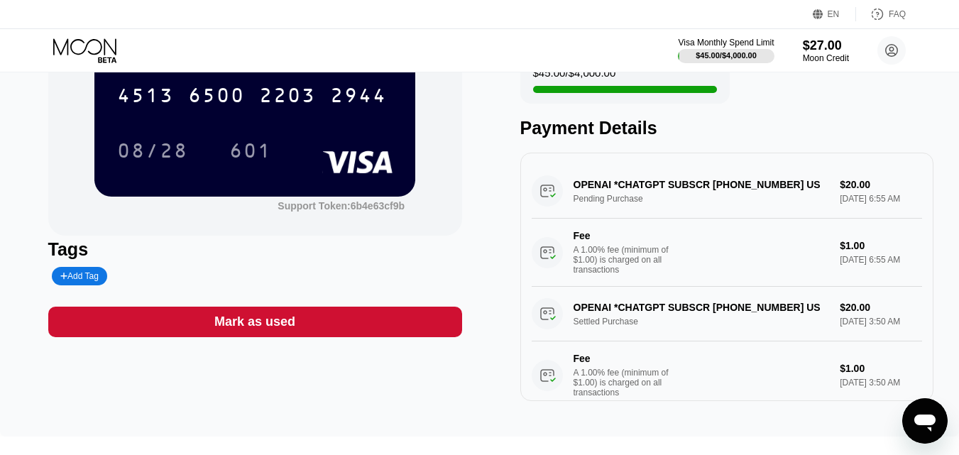
type textarea "x"
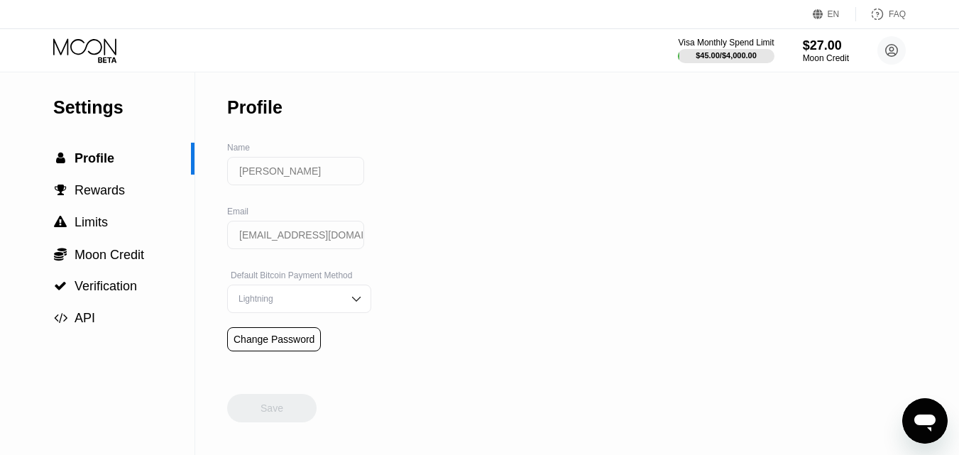
click at [349, 306] on img at bounding box center [356, 299] width 14 height 14
